Goal: Information Seeking & Learning: Learn about a topic

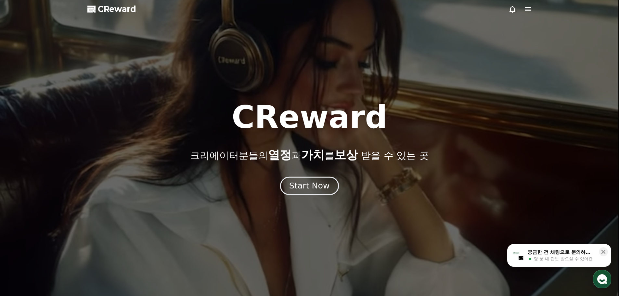
click at [317, 187] on div "Start Now" at bounding box center [309, 185] width 40 height 11
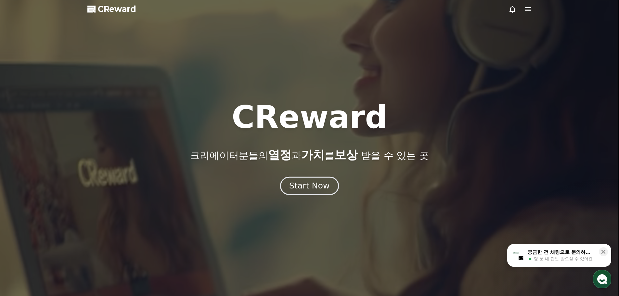
click at [316, 188] on div "Start Now" at bounding box center [309, 185] width 40 height 11
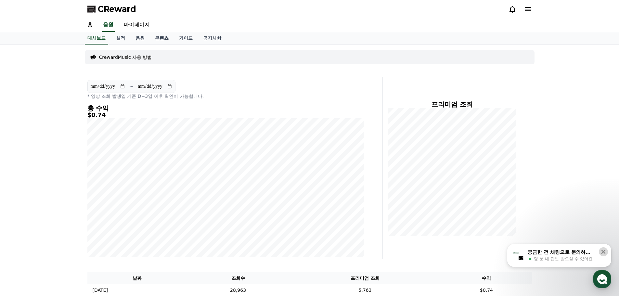
click at [602, 249] on icon at bounding box center [603, 251] width 6 height 6
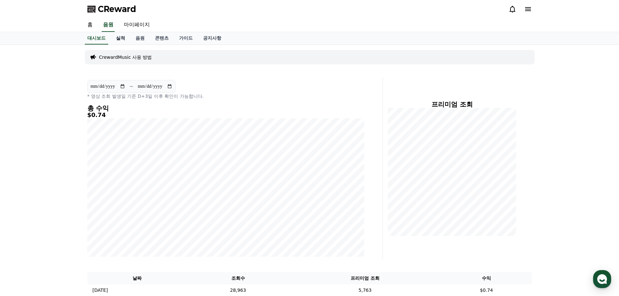
click at [120, 39] on link "실적" at bounding box center [120, 38] width 19 height 12
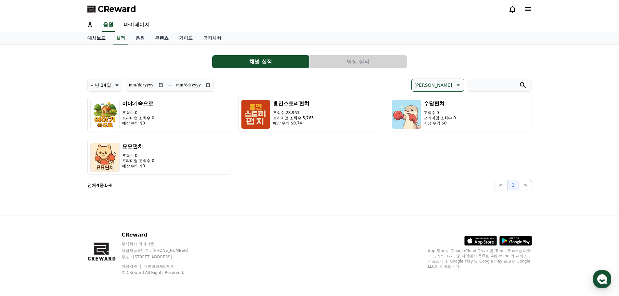
click at [95, 41] on link "대시보드" at bounding box center [96, 38] width 29 height 12
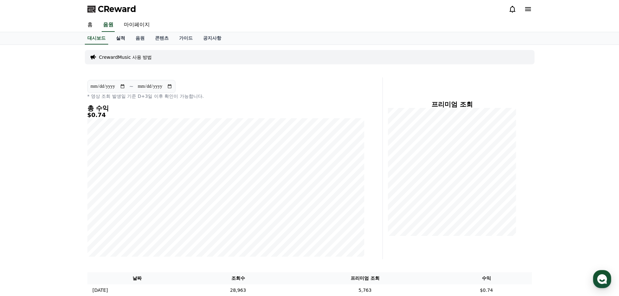
click at [119, 36] on link "실적" at bounding box center [120, 38] width 19 height 12
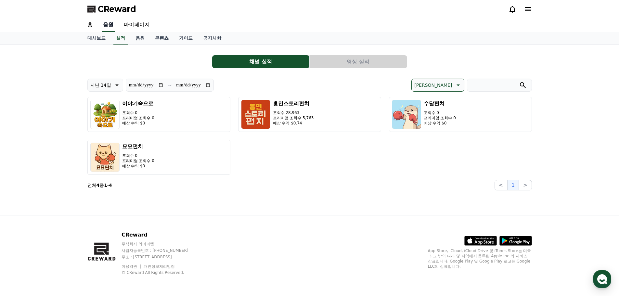
click at [109, 28] on link "음원" at bounding box center [108, 25] width 13 height 14
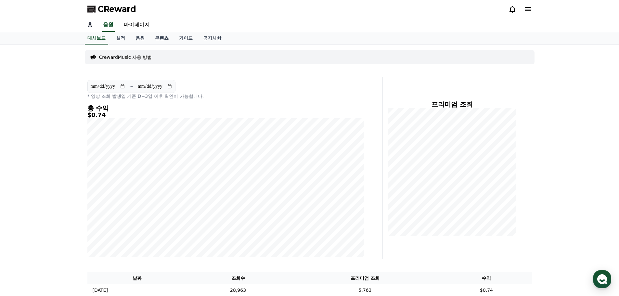
click at [94, 30] on link "홈" at bounding box center [90, 25] width 16 height 14
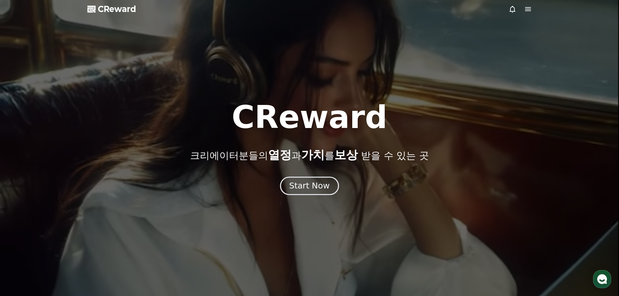
click at [312, 192] on button "Start Now" at bounding box center [309, 185] width 59 height 19
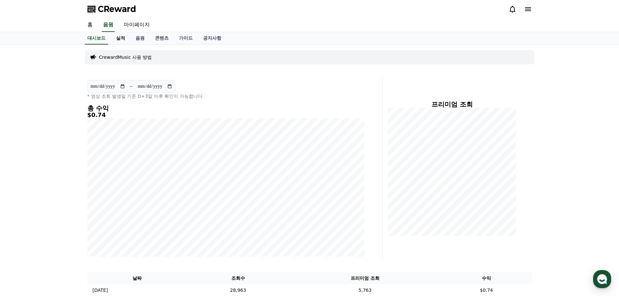
click at [121, 42] on link "실적" at bounding box center [120, 38] width 19 height 12
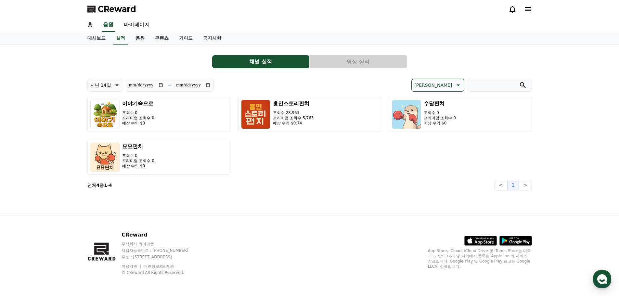
click at [133, 42] on link "음원" at bounding box center [139, 38] width 19 height 12
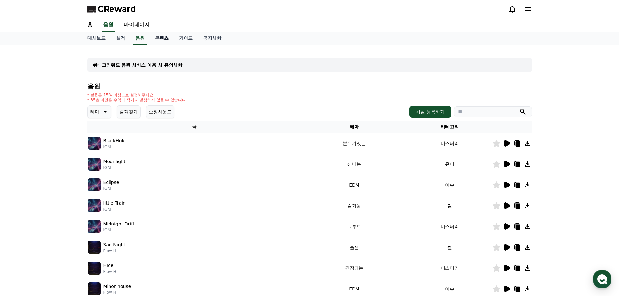
click at [167, 40] on link "콘텐츠" at bounding box center [162, 38] width 24 height 12
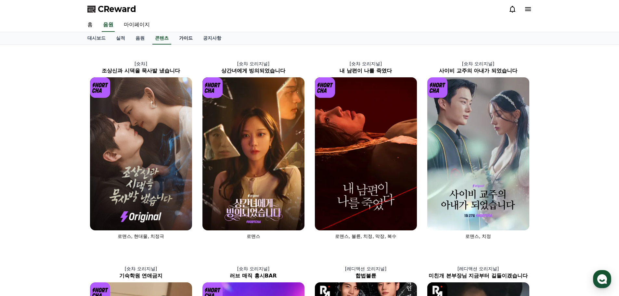
click at [181, 41] on link "가이드" at bounding box center [186, 38] width 24 height 12
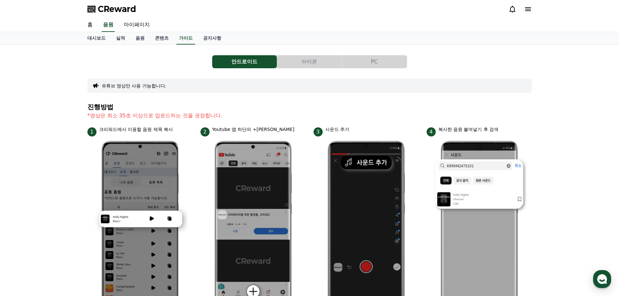
click at [147, 37] on link "음원" at bounding box center [139, 38] width 19 height 12
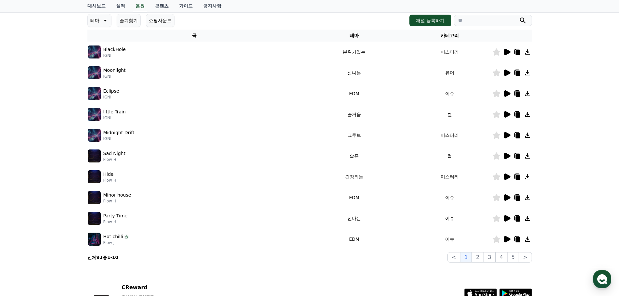
scroll to position [130, 0]
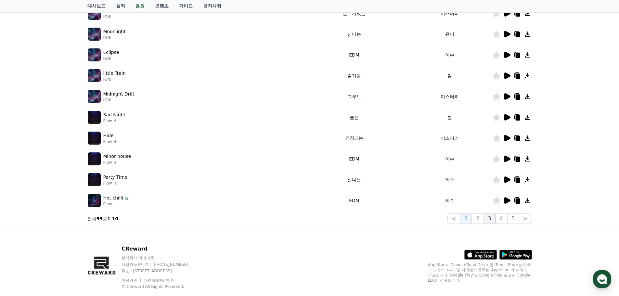
click at [492, 220] on button "3" at bounding box center [490, 218] width 12 height 10
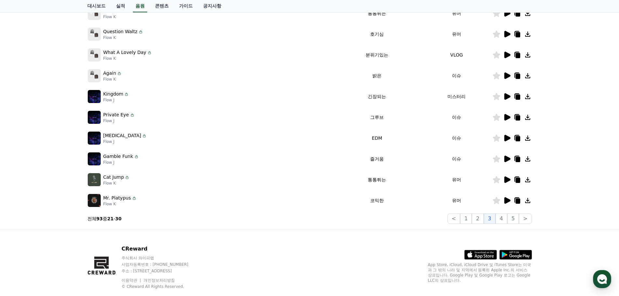
click at [508, 139] on icon at bounding box center [507, 138] width 6 height 6
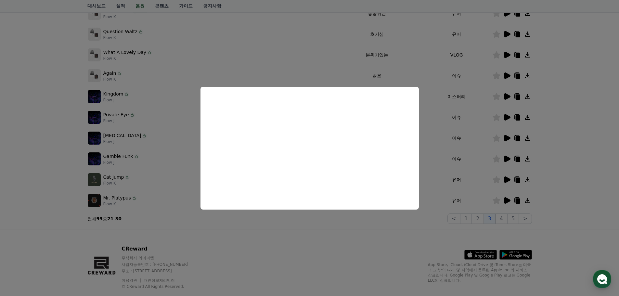
click at [175, 154] on button "close modal" at bounding box center [309, 148] width 619 height 296
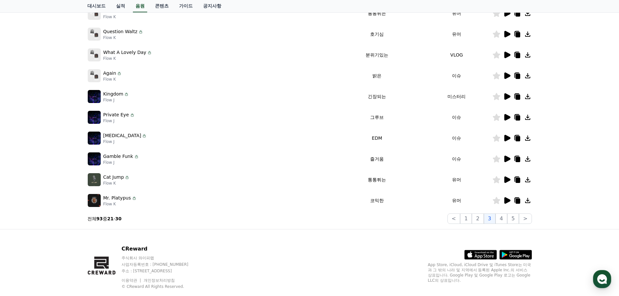
click at [506, 158] on icon at bounding box center [507, 159] width 6 height 6
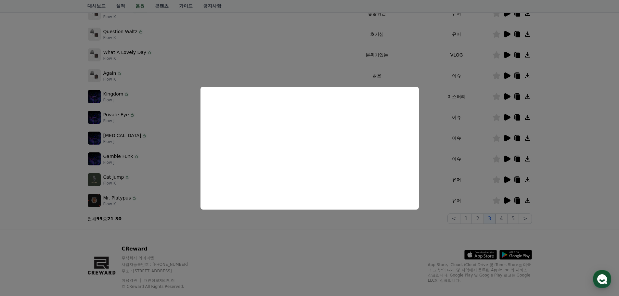
click at [503, 217] on button "close modal" at bounding box center [309, 148] width 619 height 296
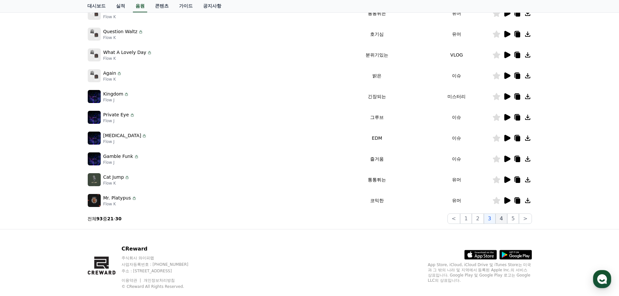
click at [503, 218] on button "4" at bounding box center [501, 218] width 12 height 10
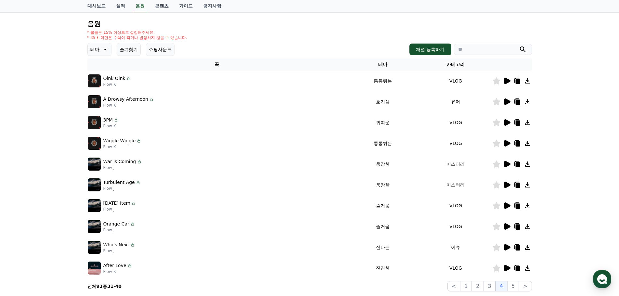
scroll to position [65, 0]
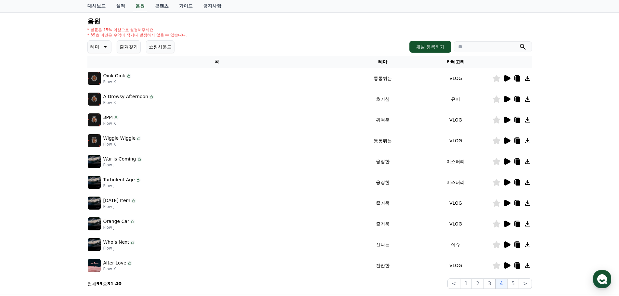
click at [505, 162] on icon at bounding box center [507, 161] width 6 height 6
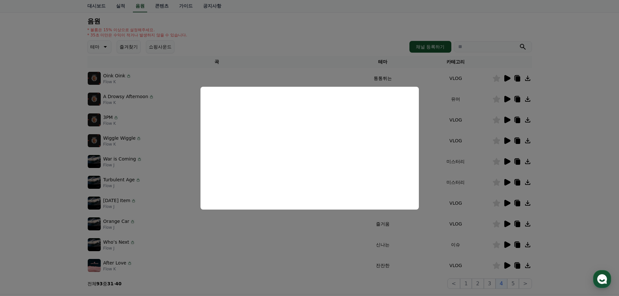
click at [261, 244] on button "close modal" at bounding box center [309, 148] width 619 height 296
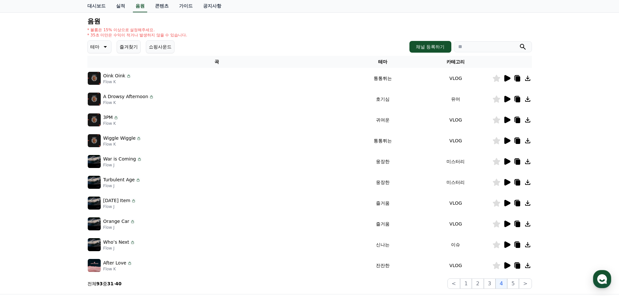
click at [508, 183] on icon at bounding box center [507, 182] width 6 height 6
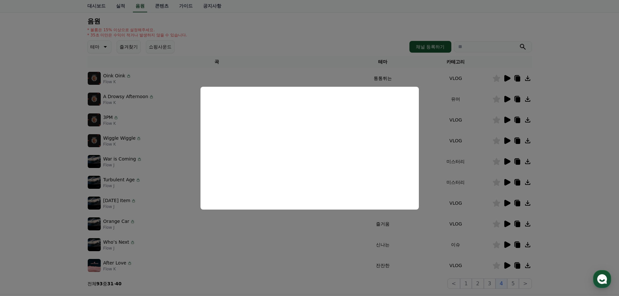
click at [336, 238] on button "close modal" at bounding box center [309, 148] width 619 height 296
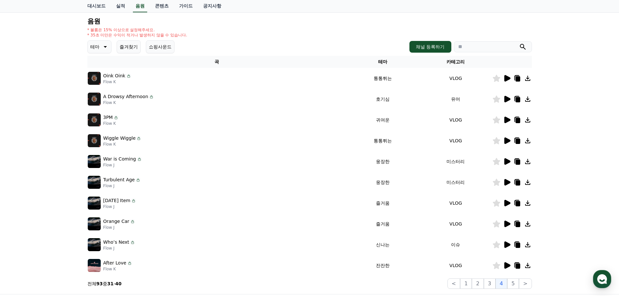
click at [506, 185] on icon at bounding box center [507, 182] width 8 height 8
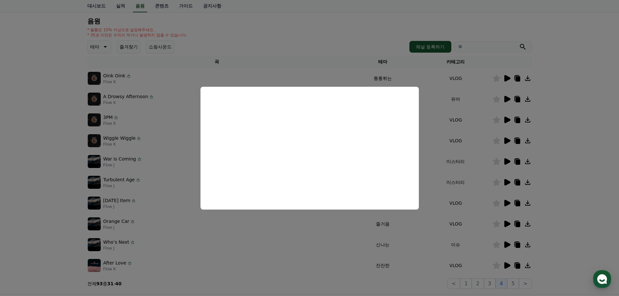
click at [310, 252] on button "close modal" at bounding box center [309, 148] width 619 height 296
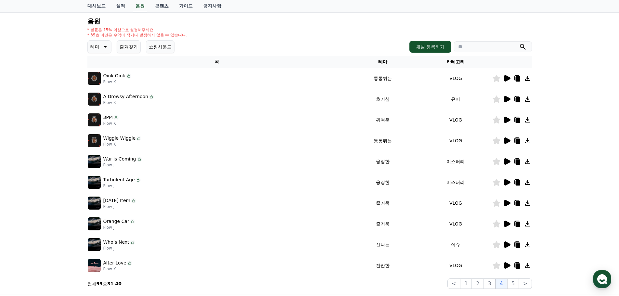
click at [520, 184] on icon at bounding box center [517, 182] width 5 height 5
